Goal: Information Seeking & Learning: Find specific page/section

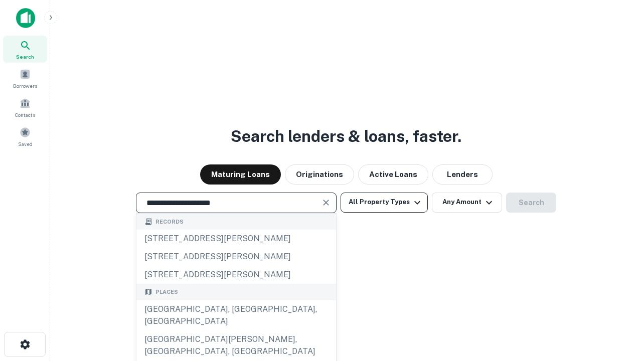
click at [236, 330] on div "[GEOGRAPHIC_DATA], [GEOGRAPHIC_DATA], [GEOGRAPHIC_DATA]" at bounding box center [236, 315] width 200 height 30
click at [384, 202] on button "All Property Types" at bounding box center [384, 203] width 87 height 20
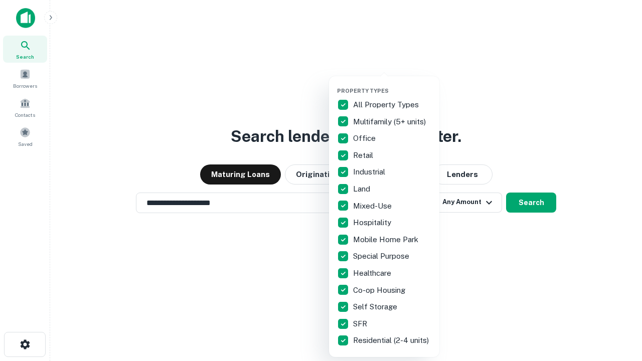
type input "**********"
click at [392, 84] on button "button" at bounding box center [392, 84] width 110 height 1
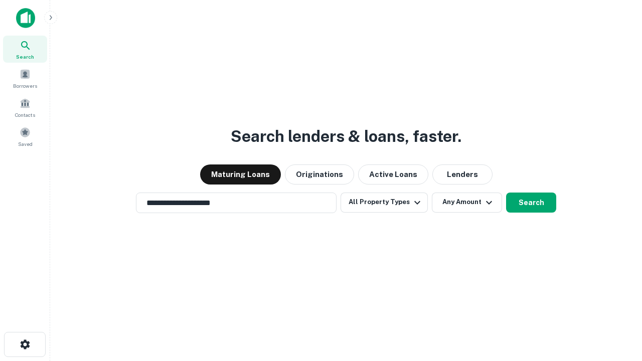
scroll to position [16, 0]
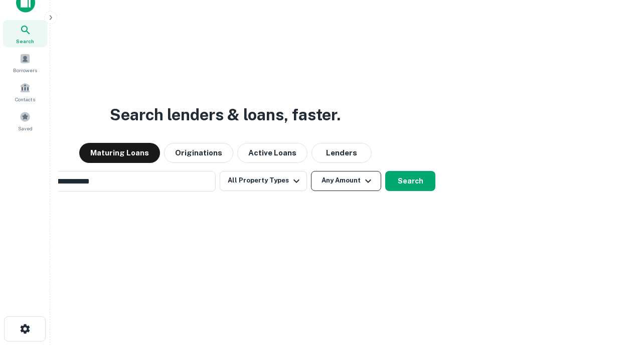
click at [311, 171] on button "Any Amount" at bounding box center [346, 181] width 70 height 20
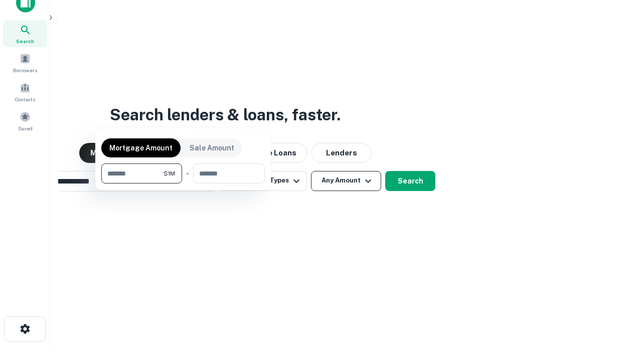
scroll to position [16, 0]
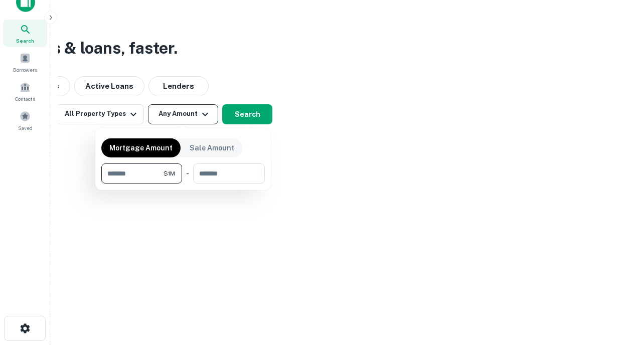
type input "*******"
click at [183, 184] on button "button" at bounding box center [182, 184] width 163 height 1
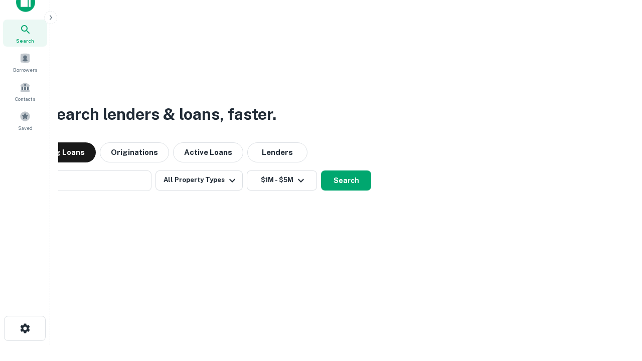
scroll to position [16, 0]
click at [321, 171] on button "Search" at bounding box center [346, 181] width 50 height 20
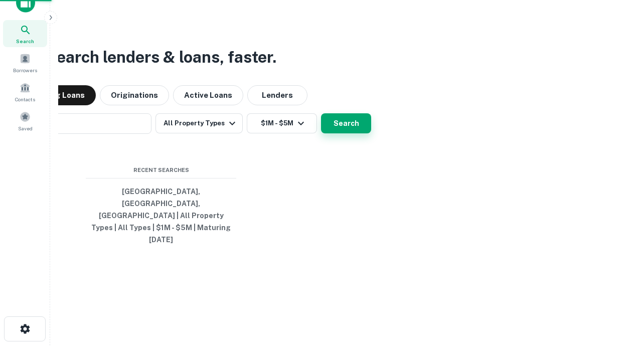
scroll to position [16, 0]
